Goal: Information Seeking & Learning: Find specific fact

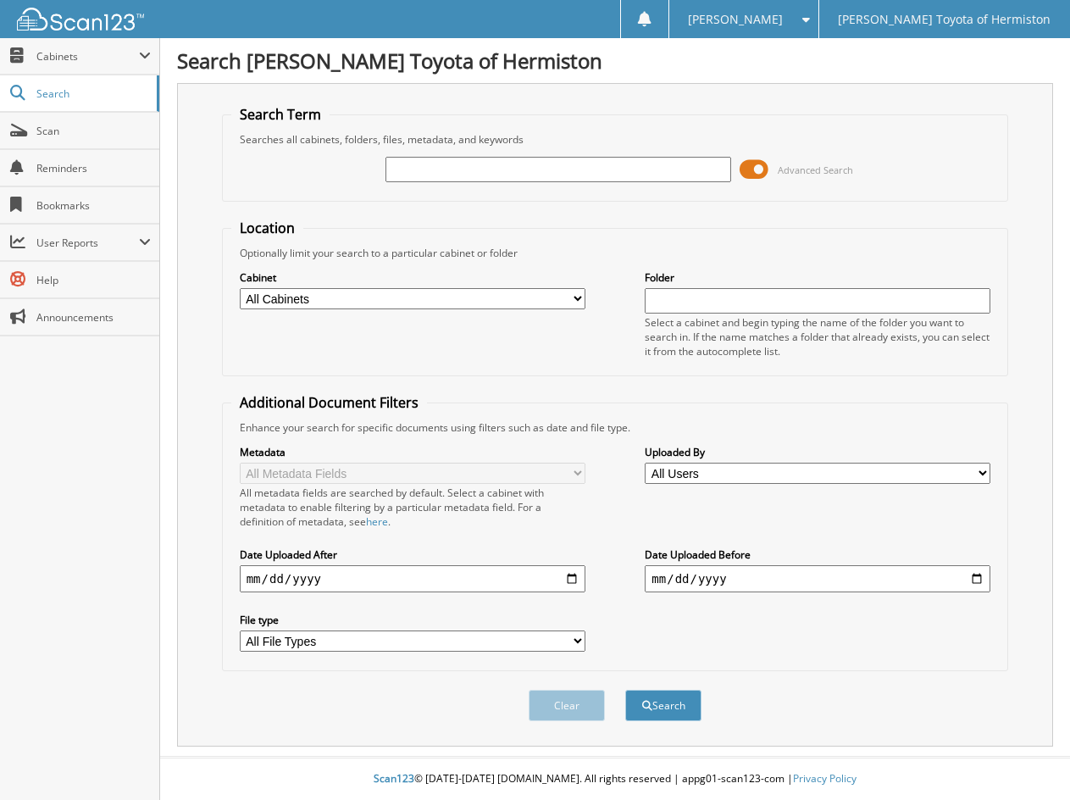
click at [471, 169] on input "text" at bounding box center [558, 169] width 346 height 25
type input "25H1096"
click at [670, 712] on button "Search" at bounding box center [663, 705] width 76 height 31
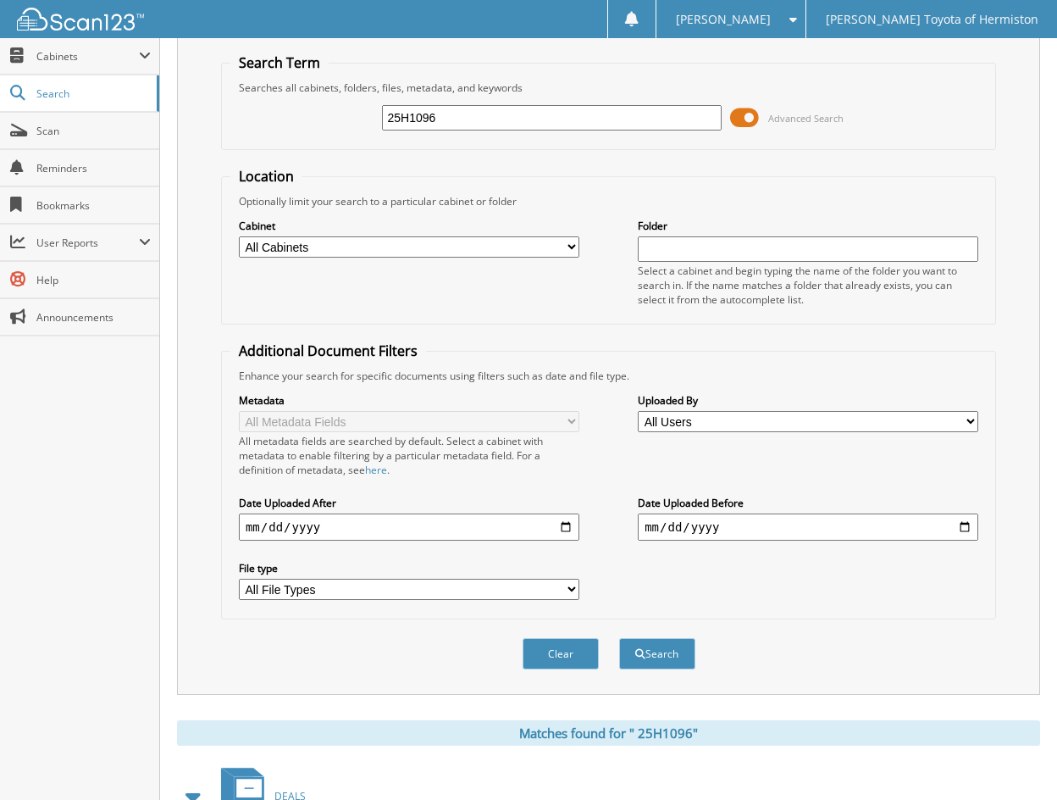
scroll to position [300, 0]
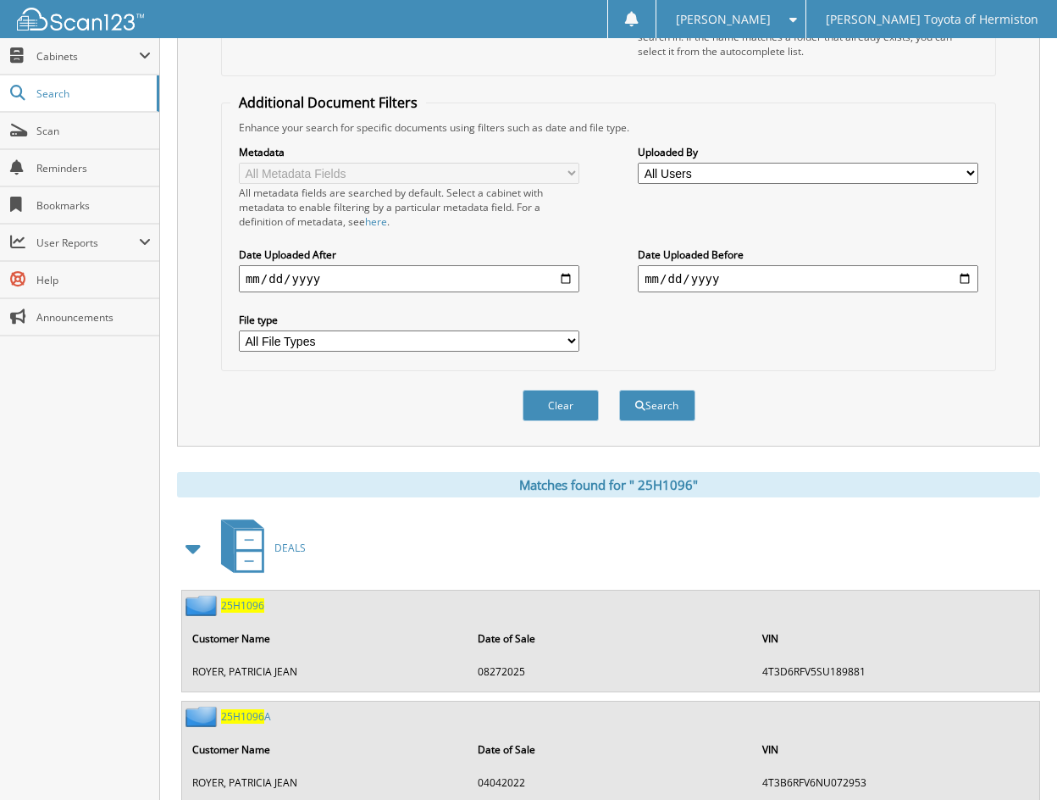
click at [243, 607] on span "2 5 H 1 0 9 6" at bounding box center [242, 605] width 43 height 14
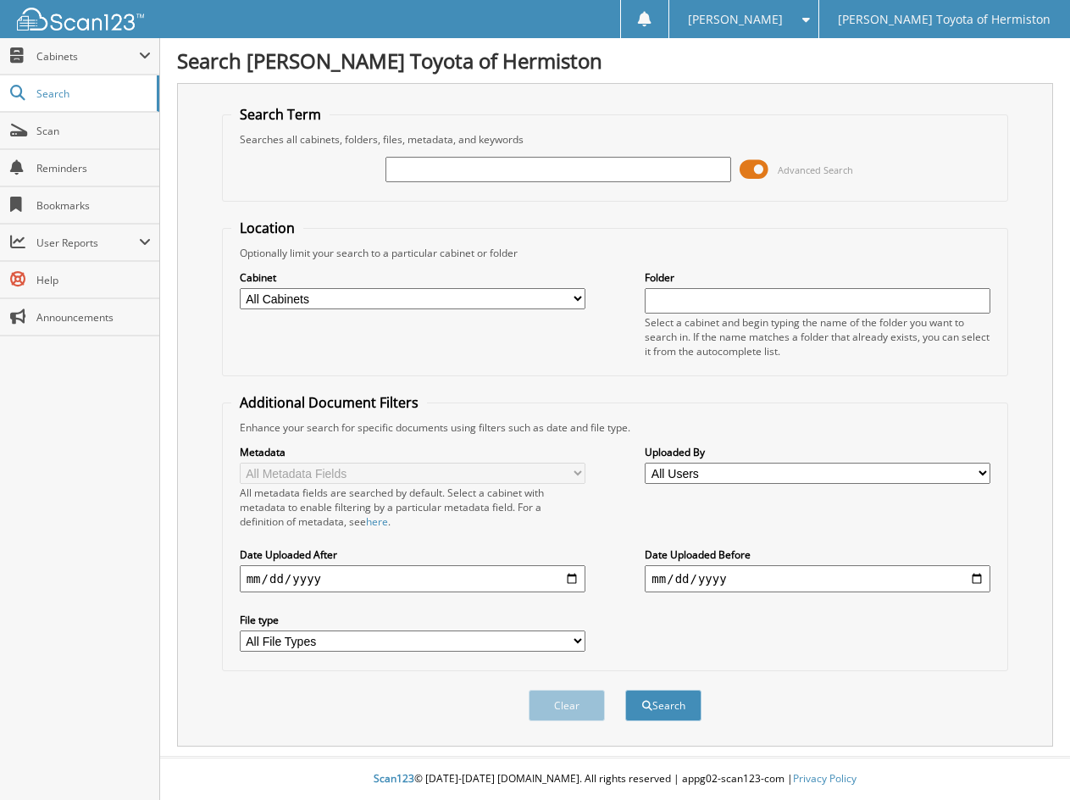
click at [418, 168] on input "text" at bounding box center [558, 169] width 346 height 25
type input "25h1099"
click at [625, 690] on button "Search" at bounding box center [663, 705] width 76 height 31
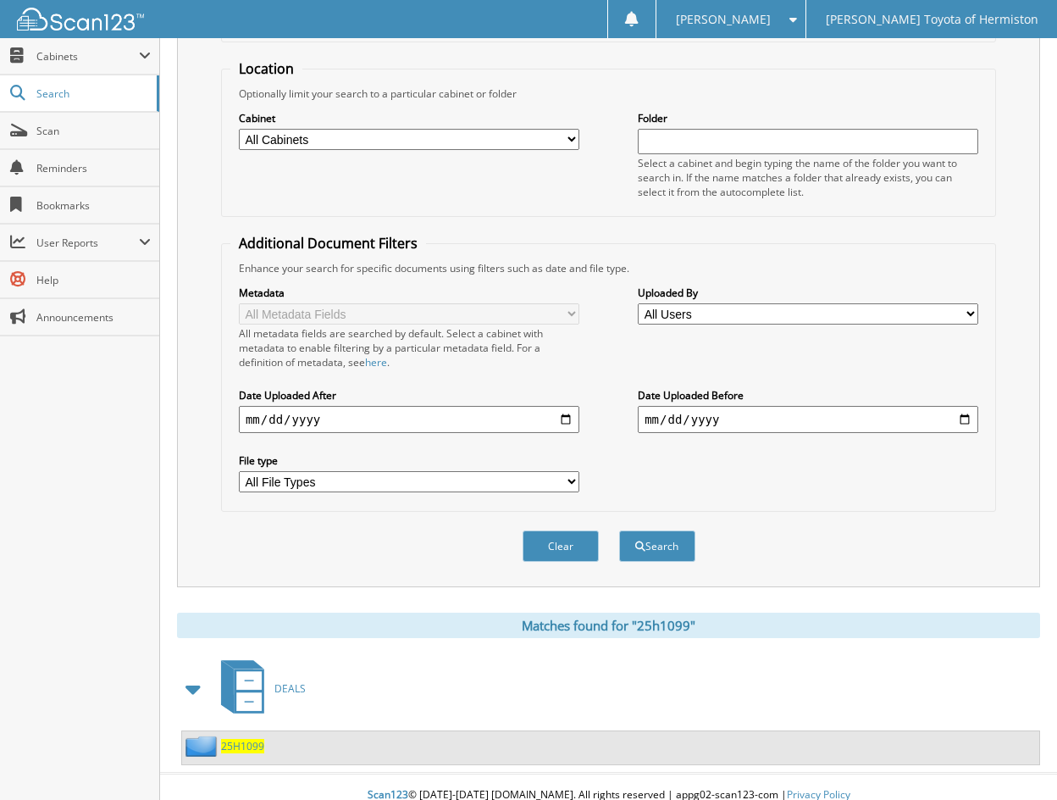
scroll to position [176, 0]
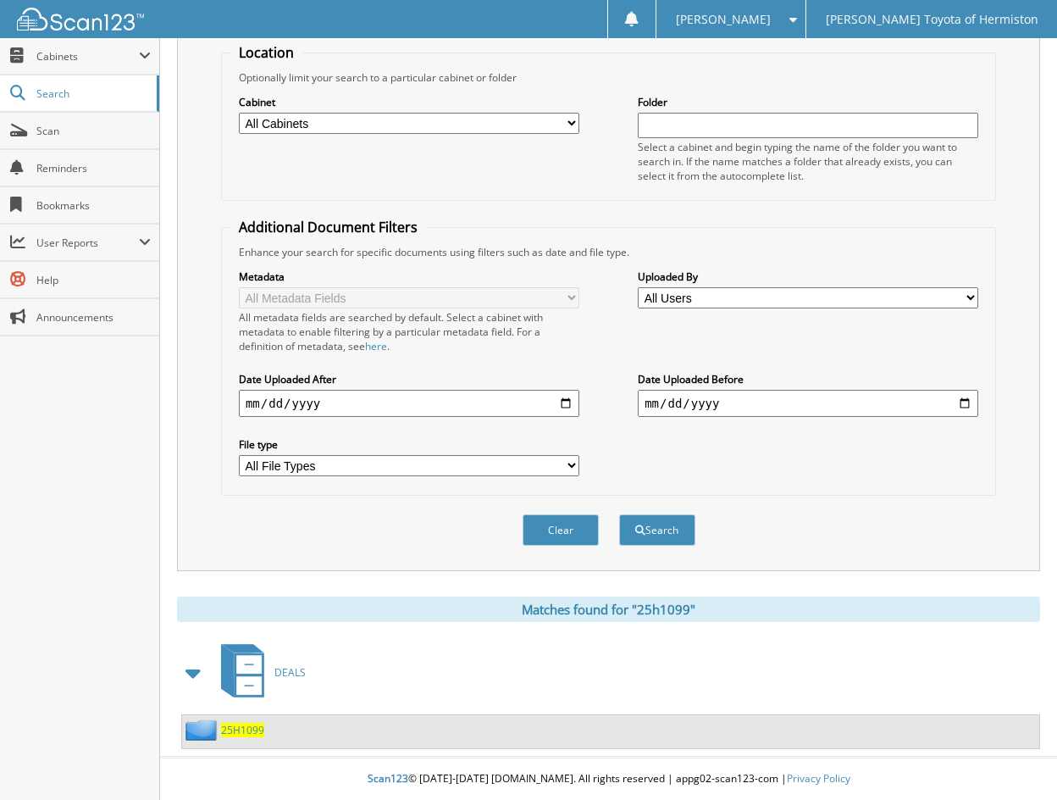
click at [244, 733] on span "25H1099" at bounding box center [242, 730] width 43 height 14
